Goal: Task Accomplishment & Management: Use online tool/utility

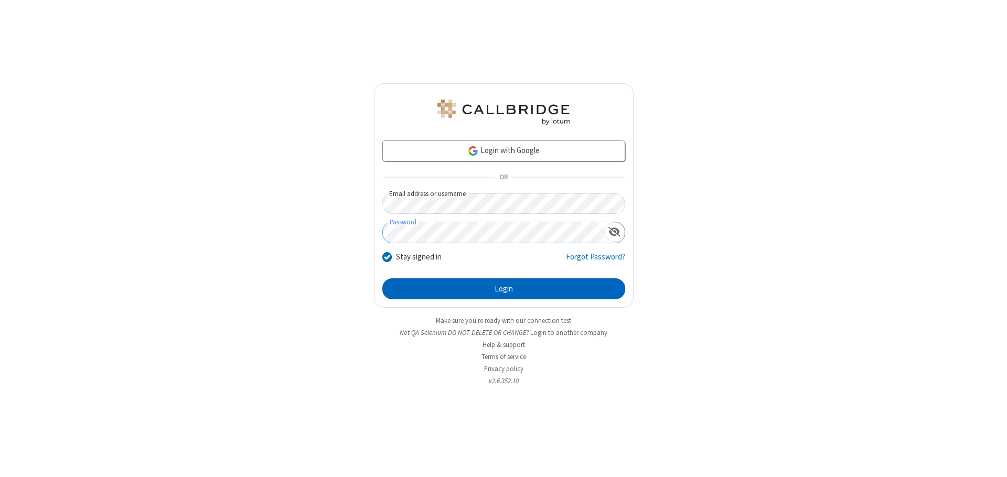
click at [503, 289] on button "Login" at bounding box center [503, 288] width 243 height 21
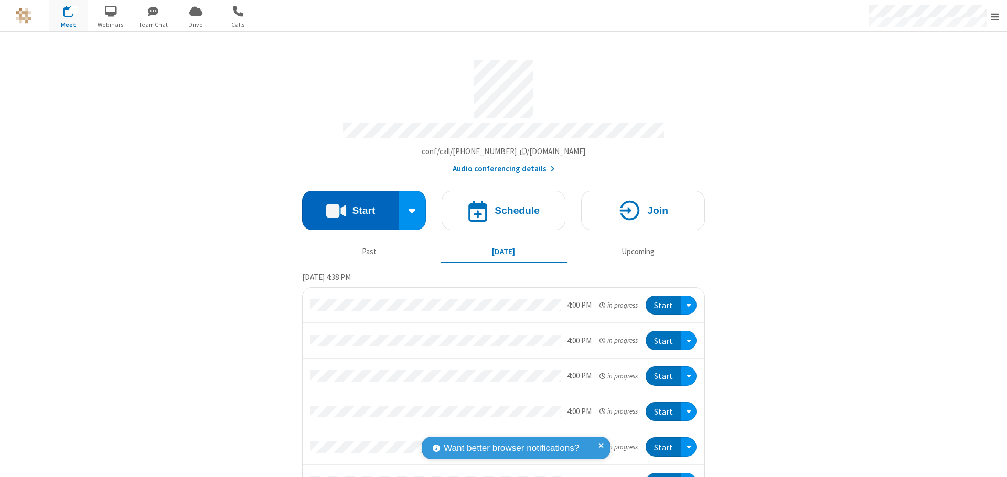
click at [346, 206] on button "Start" at bounding box center [350, 210] width 97 height 39
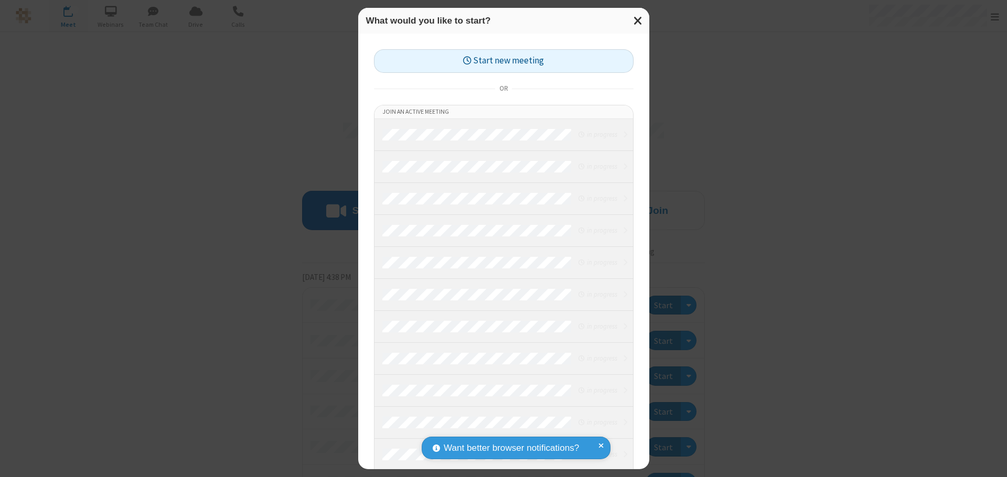
click at [503, 61] on button "Start new meeting" at bounding box center [504, 61] width 260 height 24
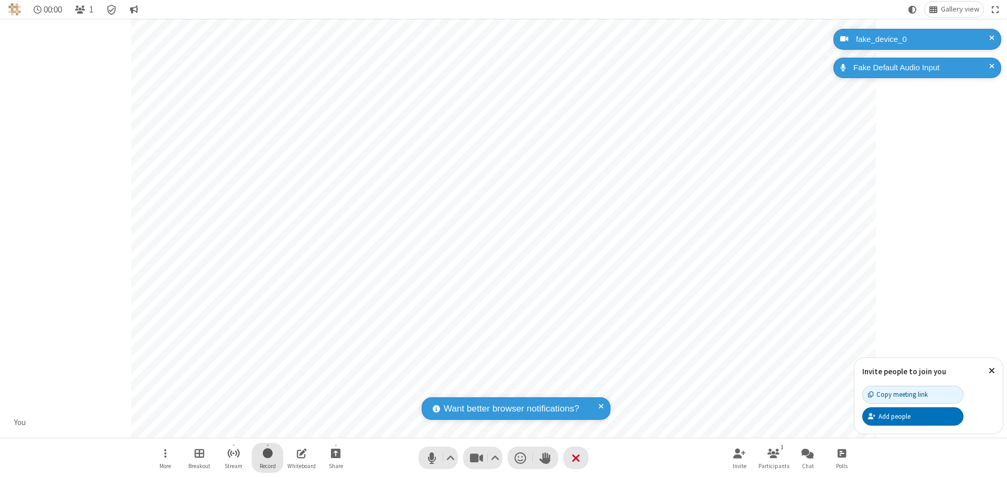
click at [267, 458] on span "Start recording" at bounding box center [268, 453] width 10 height 13
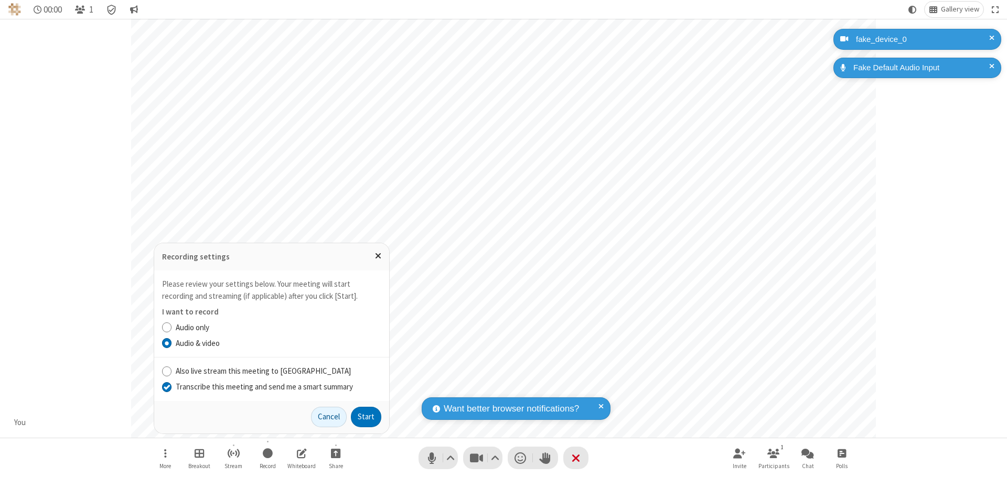
click at [166, 386] on input "Transcribe this meeting and send me a smart summary" at bounding box center [167, 386] width 10 height 11
click at [366, 417] on button "Start" at bounding box center [366, 417] width 30 height 21
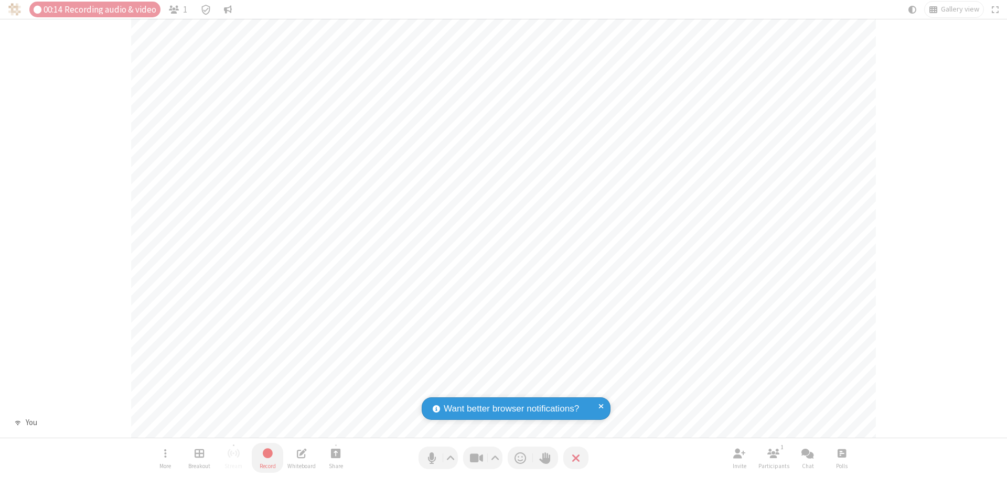
click at [267, 458] on span "Stop recording" at bounding box center [268, 453] width 12 height 13
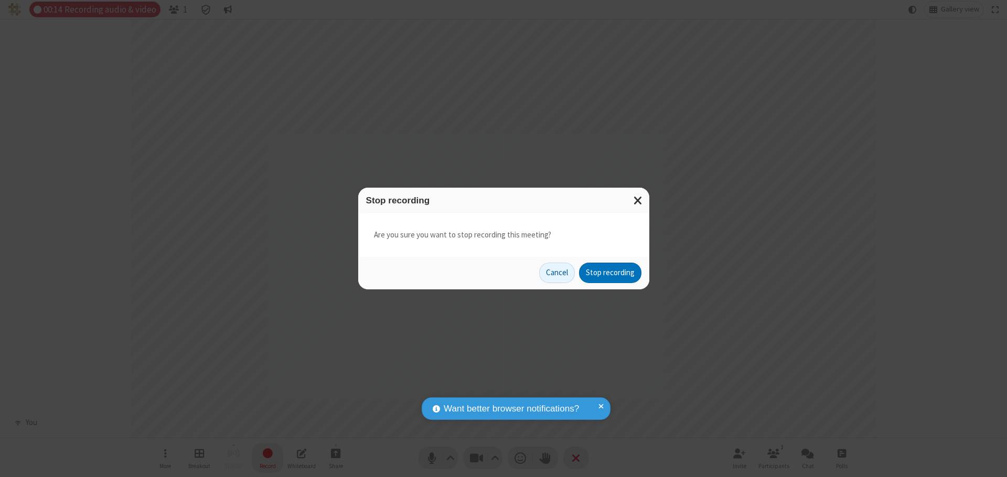
click at [610, 273] on button "Stop recording" at bounding box center [610, 273] width 62 height 21
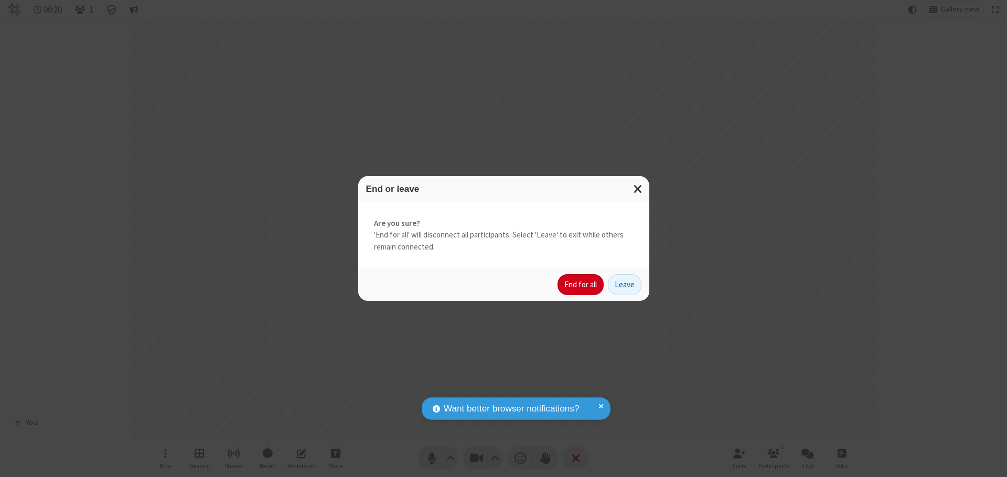
click at [581, 285] on button "End for all" at bounding box center [580, 284] width 46 height 21
